Goal: Transaction & Acquisition: Purchase product/service

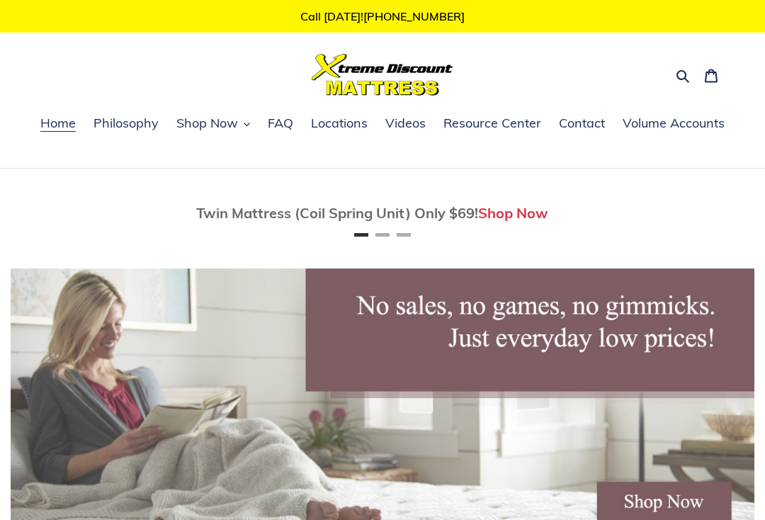
click at [210, 120] on span "Shop Now" at bounding box center [207, 123] width 62 height 17
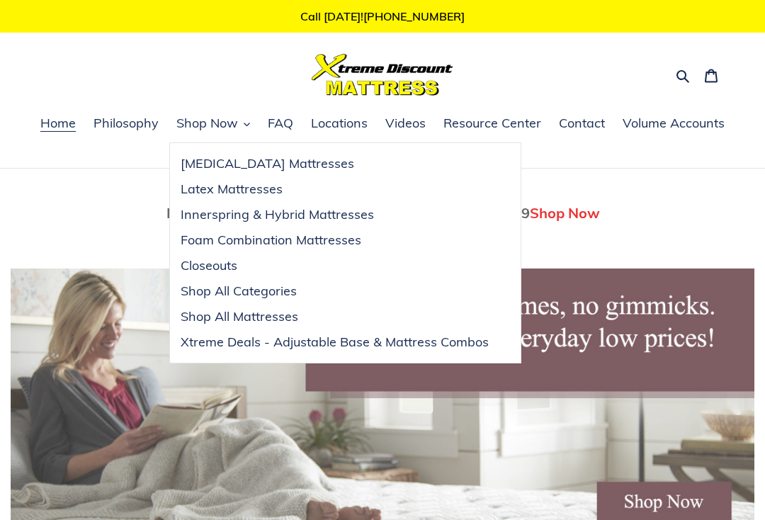
scroll to position [0, 744]
click at [691, 79] on button "Search" at bounding box center [684, 74] width 25 height 21
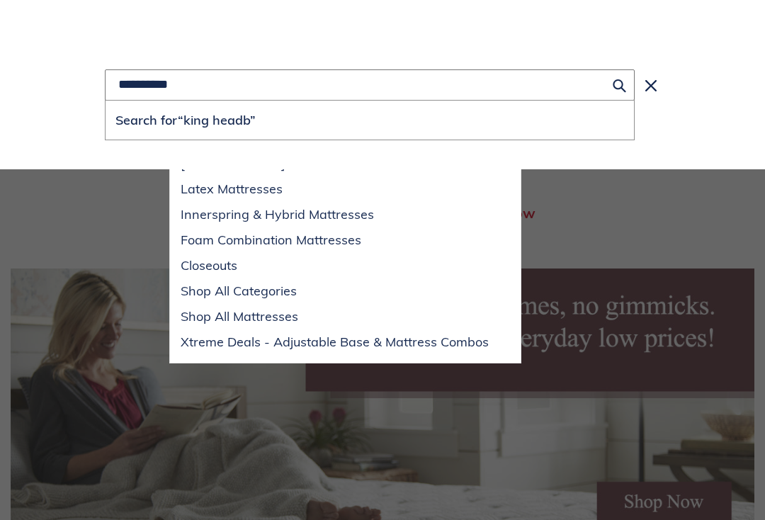
scroll to position [0, 0]
type input "**********"
click at [370, 120] on button "Search for “king headboards”" at bounding box center [370, 120] width 529 height 39
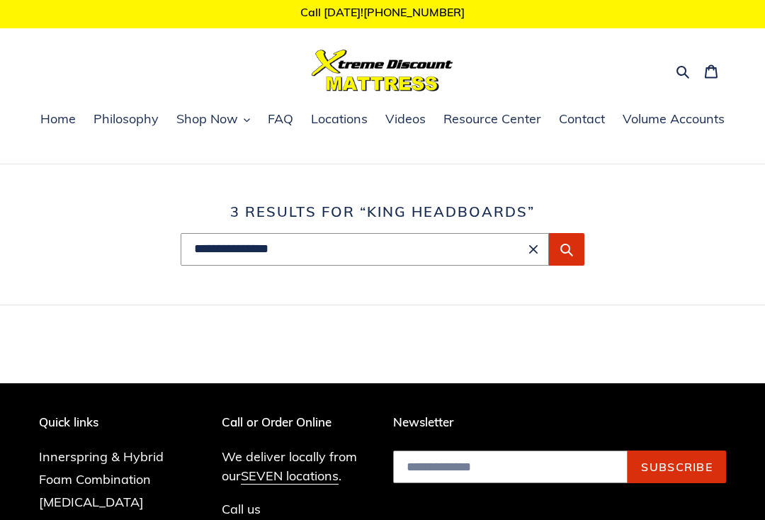
scroll to position [1, 0]
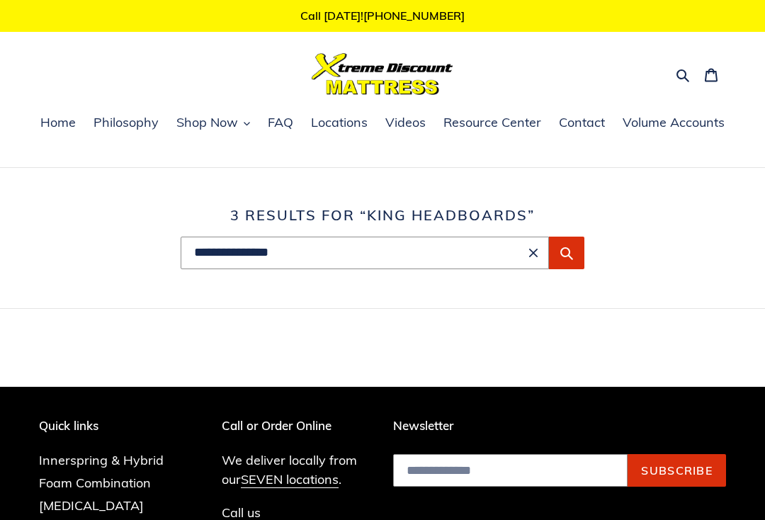
click at [452, 209] on h1 "Search results: 3 results for “king headboards”" at bounding box center [382, 215] width 687 height 17
click at [565, 251] on icon "Submit" at bounding box center [567, 253] width 14 height 14
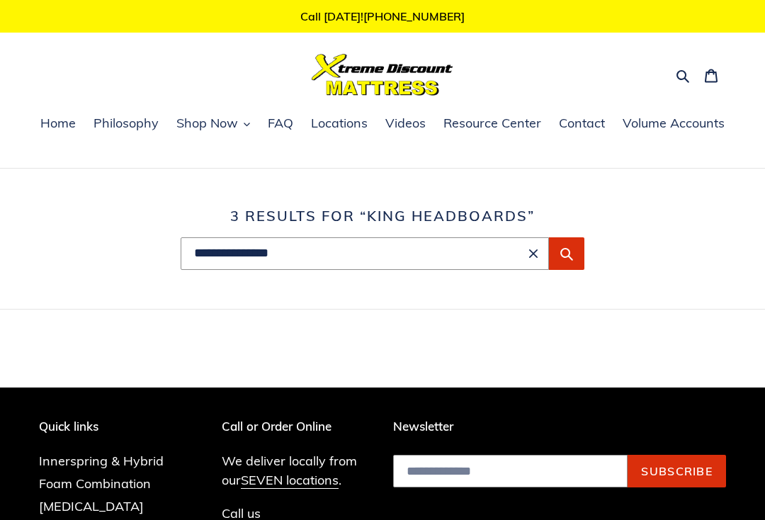
click at [399, 213] on h1 "Search results: 3 results for “king headboards”" at bounding box center [382, 216] width 687 height 17
click at [419, 251] on input "**********" at bounding box center [365, 253] width 368 height 33
